Goal: Find specific page/section

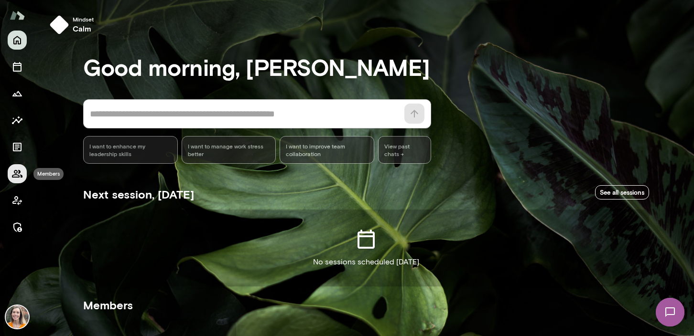
click at [12, 171] on icon "Members" at bounding box center [16, 173] width 11 height 11
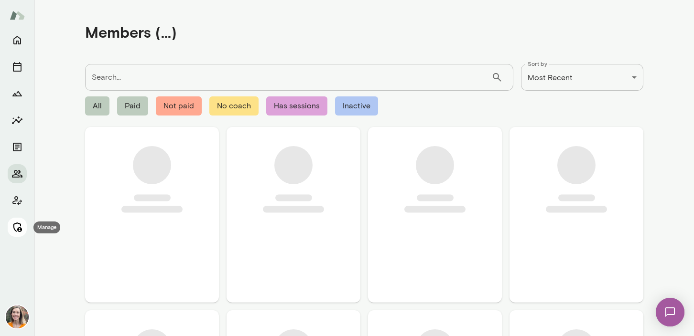
click at [23, 227] on button "Manage" at bounding box center [17, 227] width 19 height 19
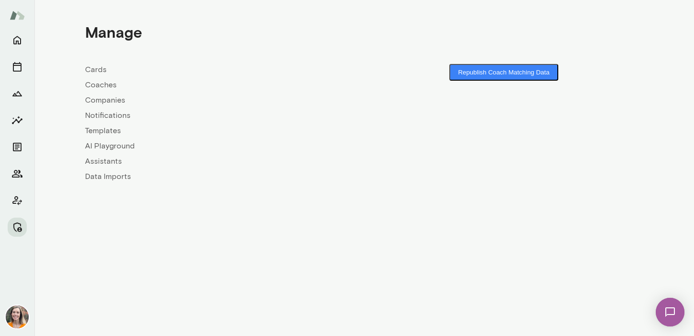
click at [94, 87] on link "Coaches" at bounding box center [224, 84] width 279 height 11
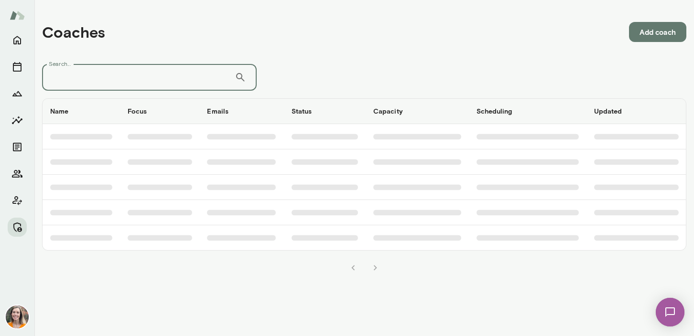
click at [125, 81] on input "Search..." at bounding box center [138, 77] width 193 height 27
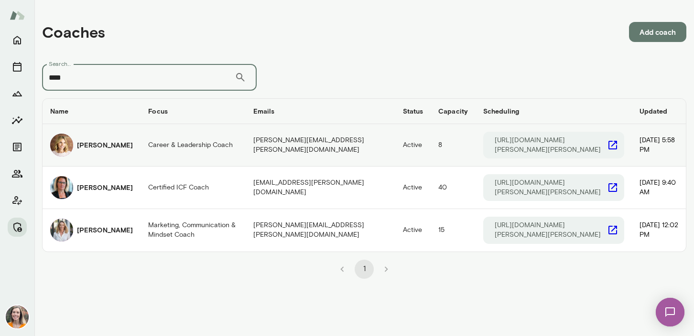
type input "****"
click at [95, 138] on div "[PERSON_NAME]" at bounding box center [91, 145] width 83 height 23
